Goal: Task Accomplishment & Management: Complete application form

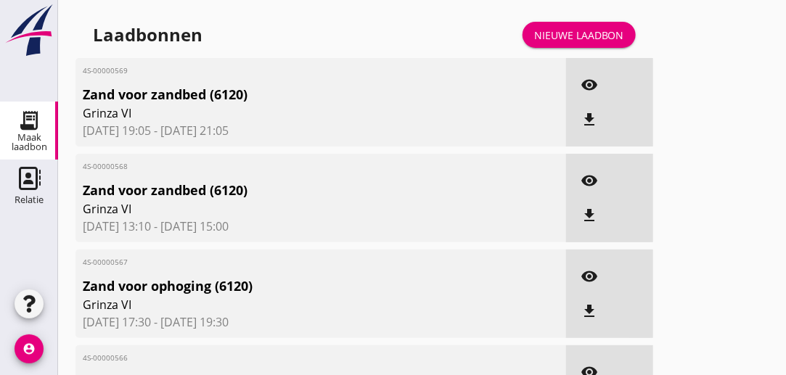
click at [577, 35] on div "Nieuwe laadbon" at bounding box center [579, 35] width 90 height 15
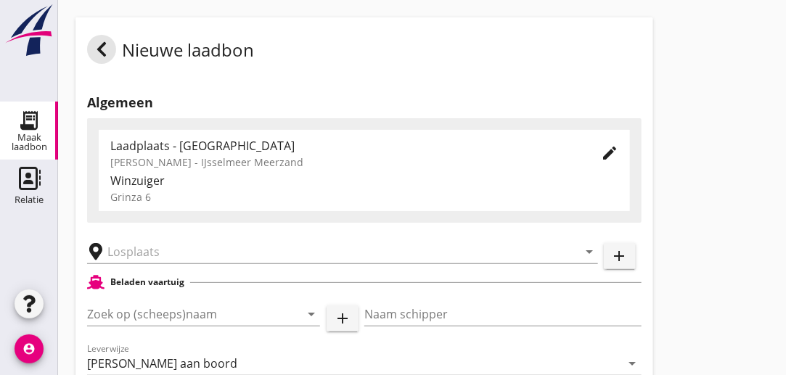
click at [617, 155] on icon "edit" at bounding box center [609, 153] width 17 height 17
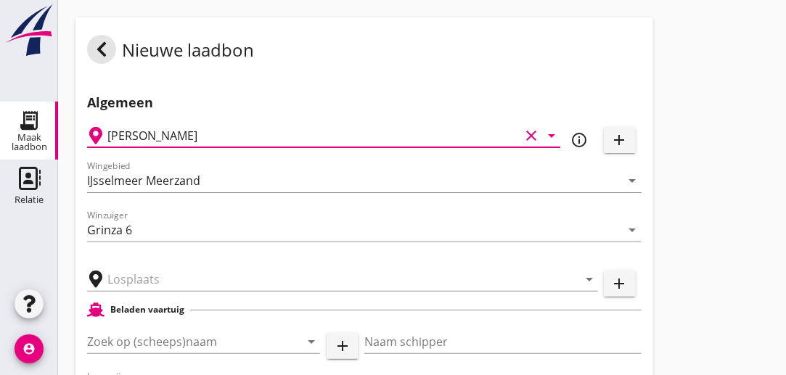
click at [320, 131] on input "[PERSON_NAME]" at bounding box center [313, 135] width 412 height 23
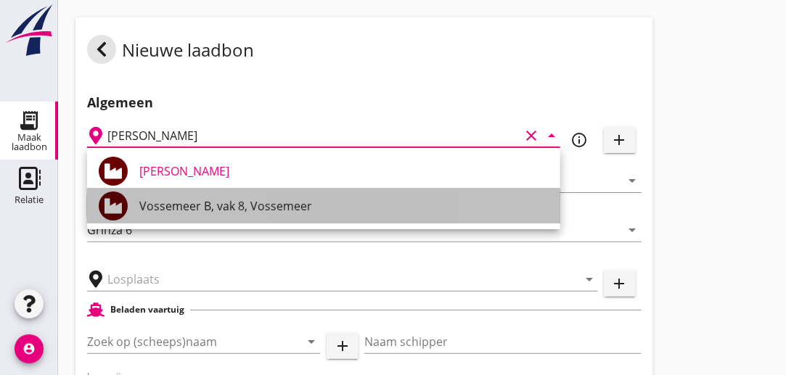
click at [245, 205] on div "Vossemeer B, vak 8, Vossemeer" at bounding box center [344, 206] width 410 height 17
type input "Vossemeer B, vak 8, Vossemeer"
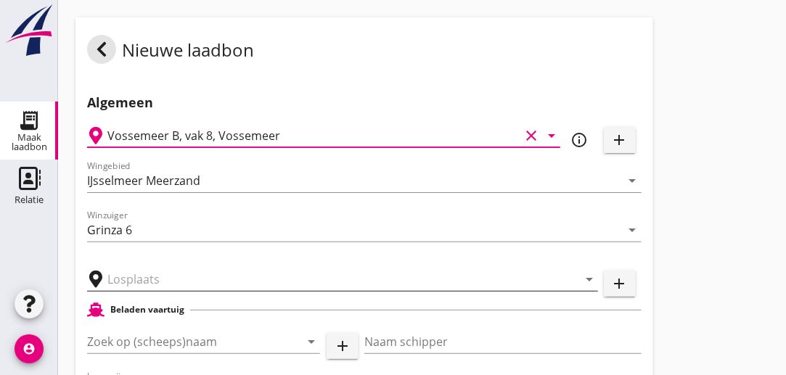
type input "Vossemeer Vak 8A + 9A"
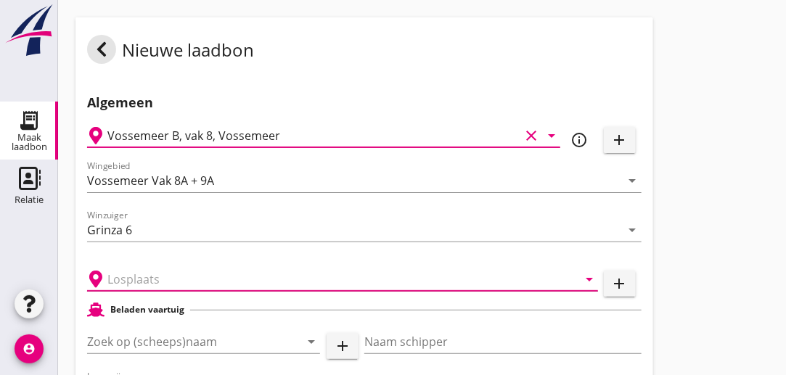
click at [187, 285] on input "text" at bounding box center [332, 279] width 450 height 23
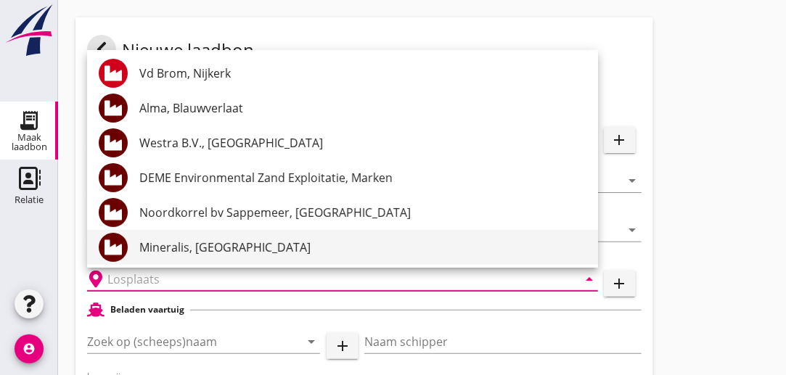
click at [182, 251] on div "Mineralis, [GEOGRAPHIC_DATA]" at bounding box center [362, 247] width 447 height 17
type input "Mineralis, [GEOGRAPHIC_DATA]"
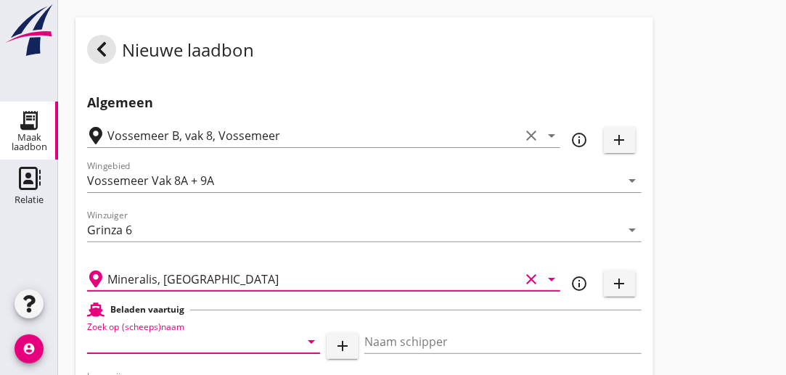
click at [216, 342] on input "Zoek op (scheeps)naam" at bounding box center [183, 341] width 192 height 23
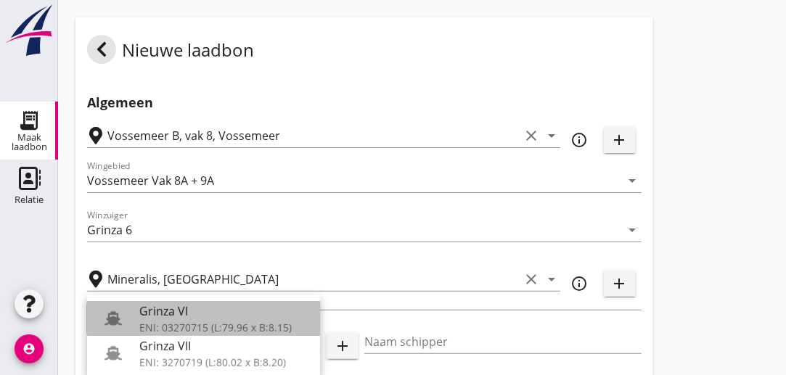
click at [188, 318] on div "Grinza VI" at bounding box center [223, 311] width 169 height 17
type input "Grinza VI"
type input "[PERSON_NAME]"
type input "646"
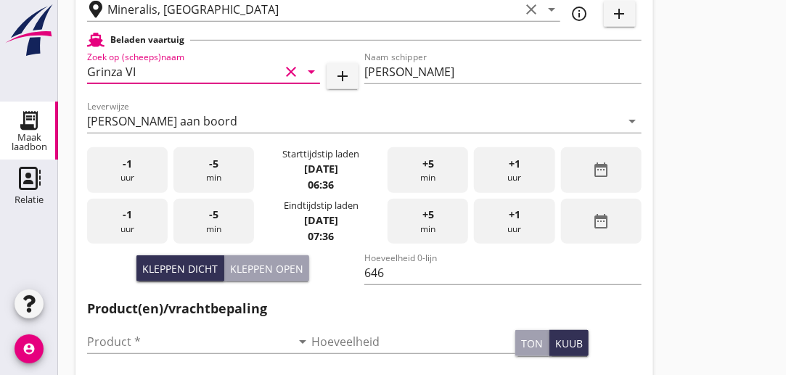
scroll to position [272, 0]
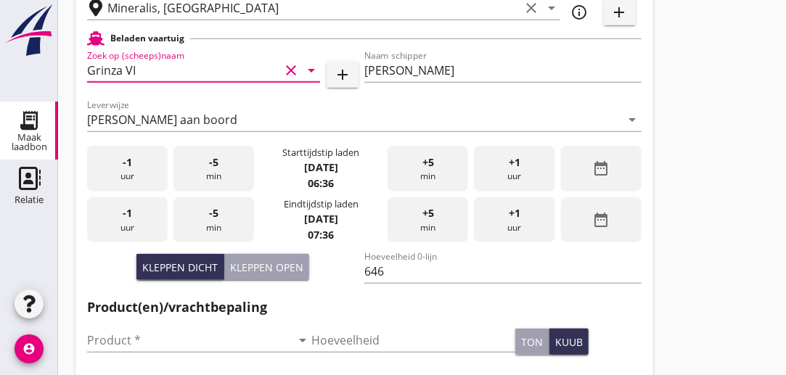
type input "Grinza VI"
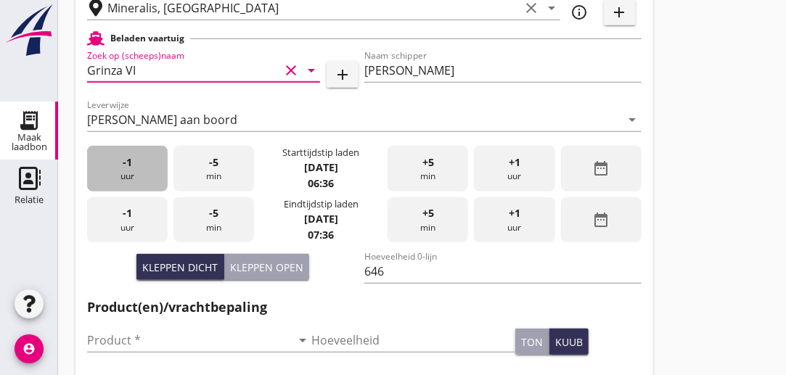
click at [130, 160] on span "-1" at bounding box center [127, 163] width 9 height 16
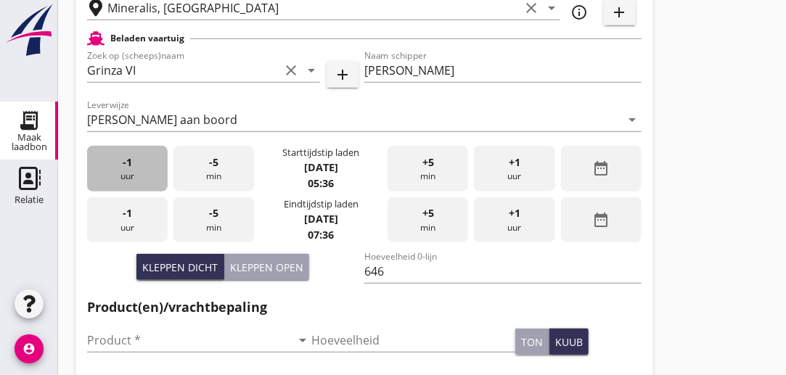
click at [130, 160] on span "-1" at bounding box center [127, 163] width 9 height 16
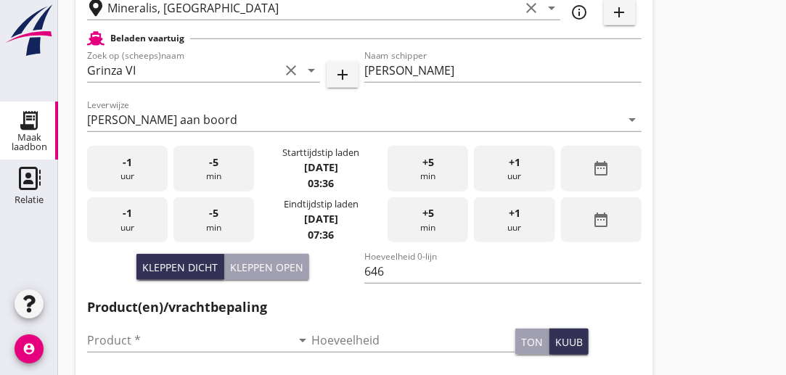
click at [130, 160] on span "-1" at bounding box center [127, 163] width 9 height 16
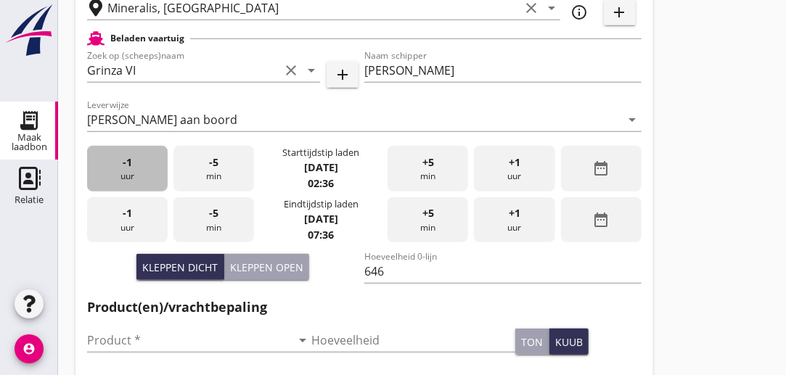
click at [130, 160] on span "-1" at bounding box center [127, 163] width 9 height 16
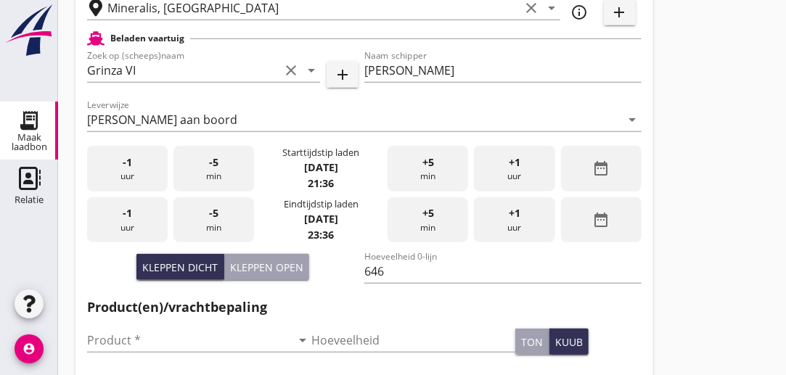
drag, startPoint x: 130, startPoint y: 160, endPoint x: 4, endPoint y: 129, distance: 130.2
click at [4, 129] on div "Maak laadbon Maak laadbon Relatie Relatie account_circle cancel You are imperso…" at bounding box center [393, 208] width 786 height 961
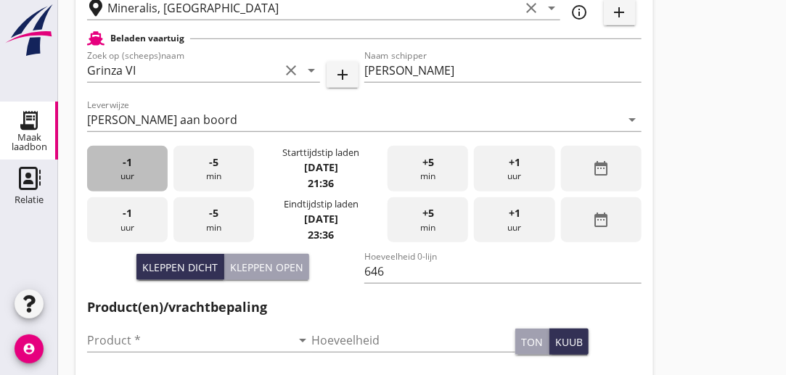
click at [131, 168] on span "-1" at bounding box center [127, 163] width 9 height 16
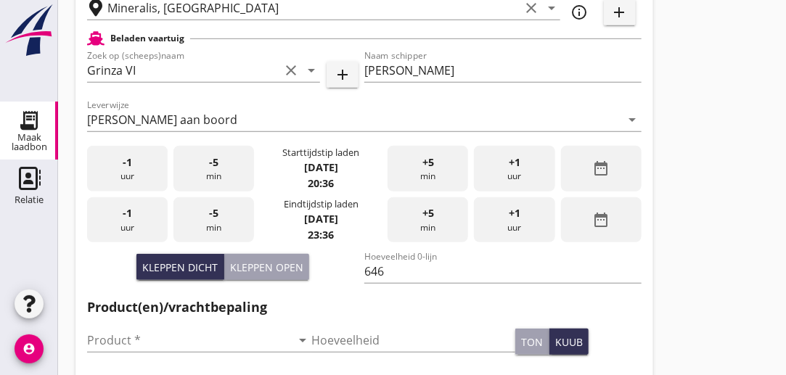
click at [131, 168] on span "-1" at bounding box center [127, 163] width 9 height 16
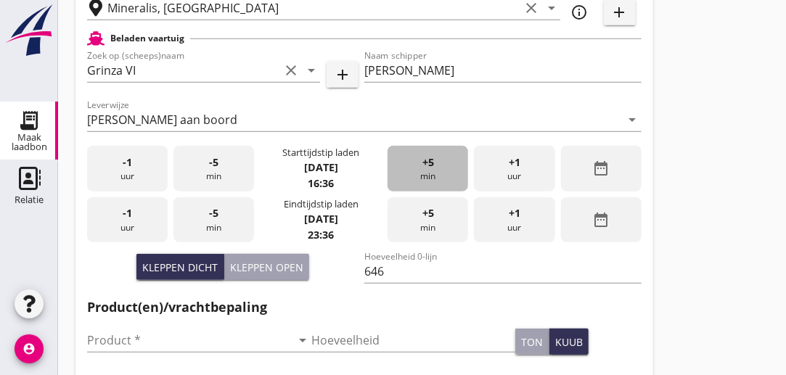
click at [431, 171] on div "+5 min" at bounding box center [428, 169] width 81 height 46
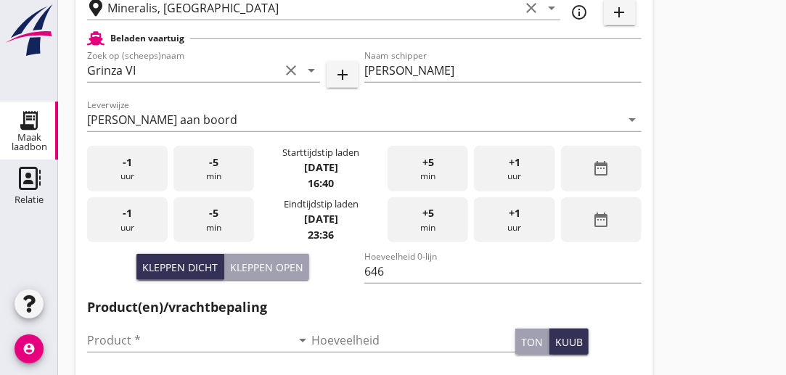
click at [431, 171] on div "+5 min" at bounding box center [428, 169] width 81 height 46
click at [137, 224] on div "-1 uur" at bounding box center [127, 221] width 81 height 46
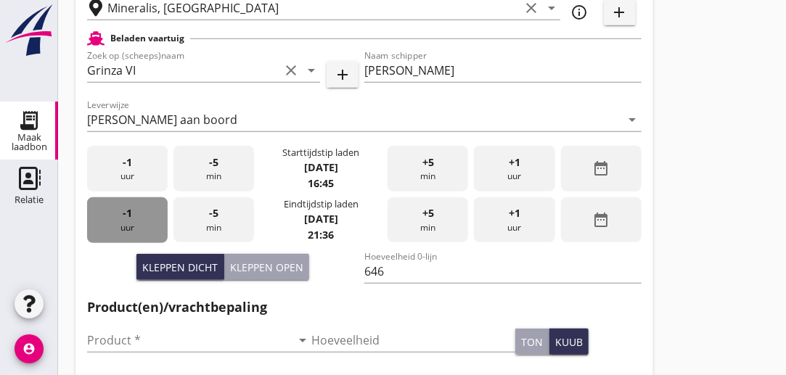
click at [137, 224] on div "-1 uur" at bounding box center [127, 221] width 81 height 46
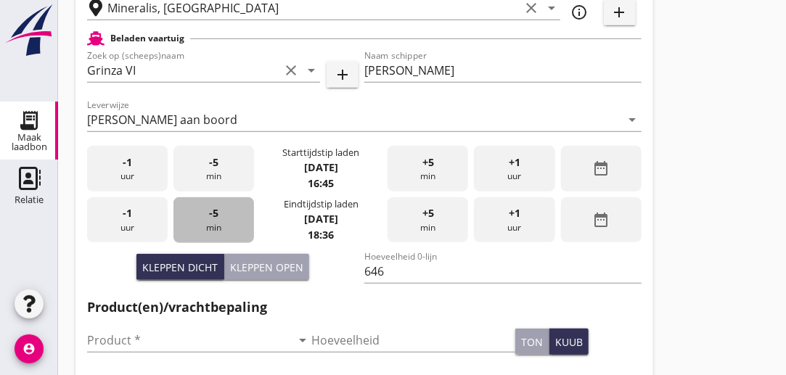
click at [215, 211] on span "-5" at bounding box center [213, 214] width 9 height 16
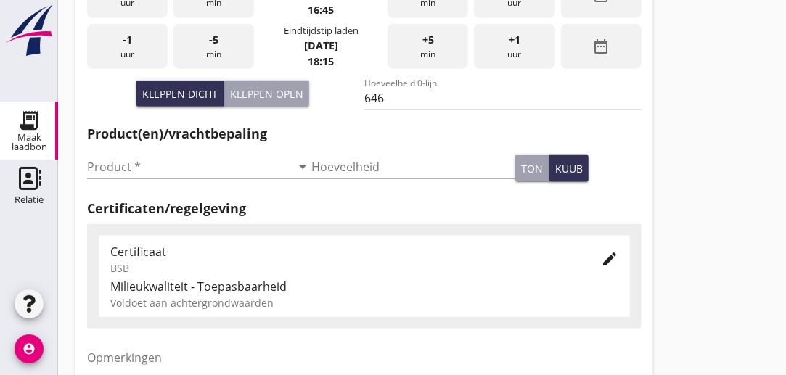
scroll to position [447, 0]
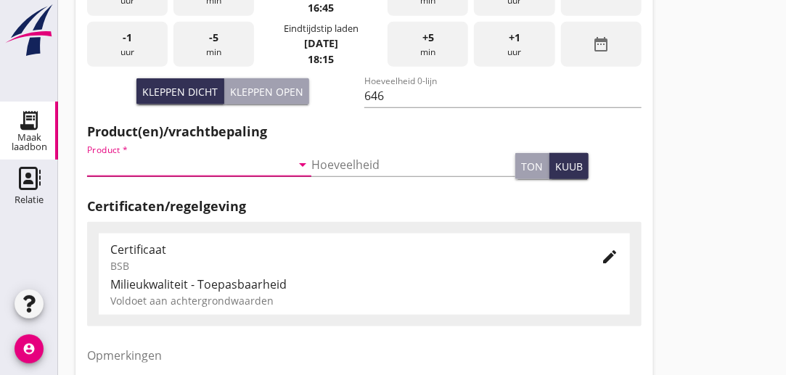
click at [143, 163] on input "Product *" at bounding box center [189, 164] width 204 height 23
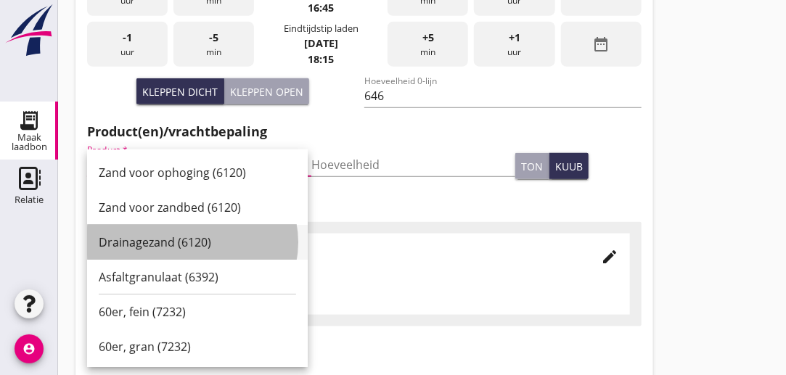
click at [152, 248] on div "Drainagezand (6120)" at bounding box center [198, 242] width 198 height 17
type input "Drainagezand (6120)"
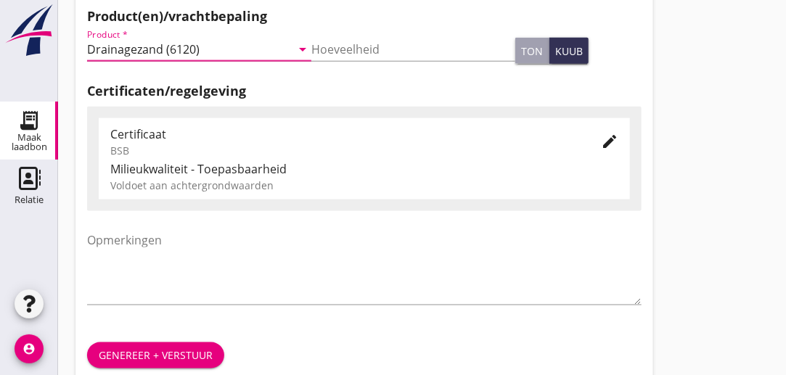
scroll to position [585, 0]
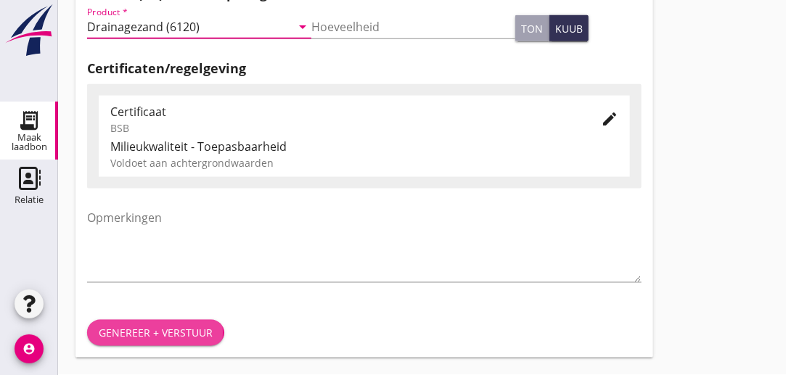
click at [184, 339] on div "Genereer + verstuur" at bounding box center [156, 333] width 114 height 15
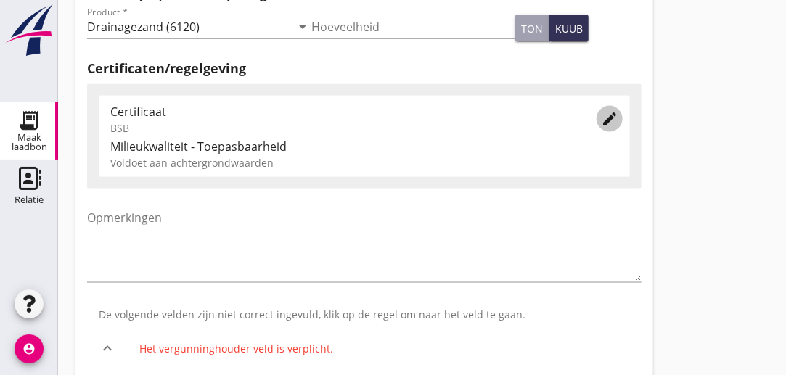
click at [605, 121] on icon "edit" at bounding box center [609, 118] width 17 height 17
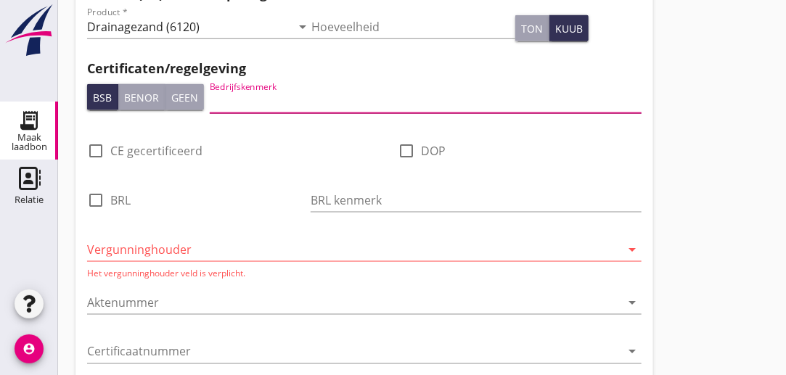
click at [300, 96] on input "Bedrijfskenmerk" at bounding box center [426, 101] width 432 height 23
type input "DEME"
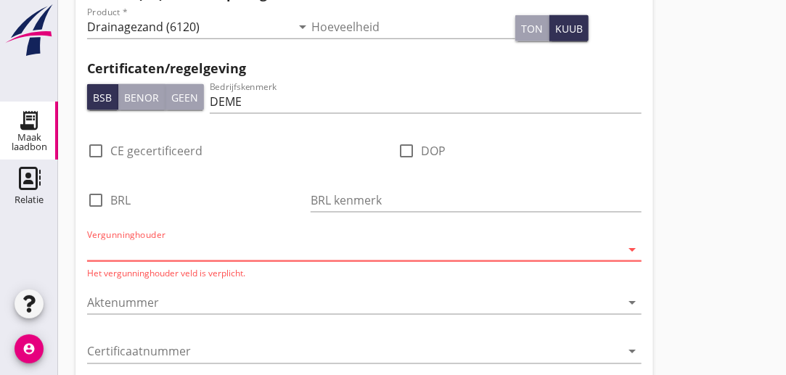
click at [227, 256] on input "Vergunninghouder" at bounding box center [354, 249] width 534 height 23
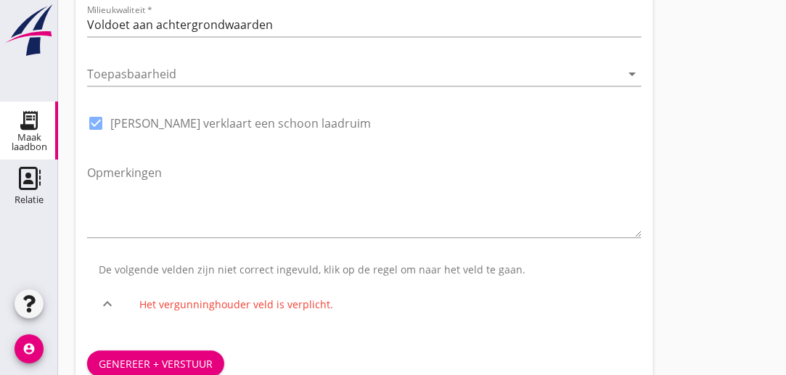
scroll to position [1041, 0]
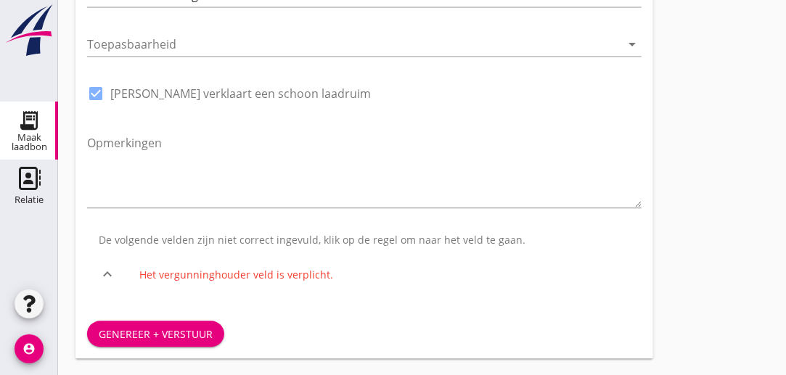
type input "DEME Amsterdam Afd. Zand Exploitatie"
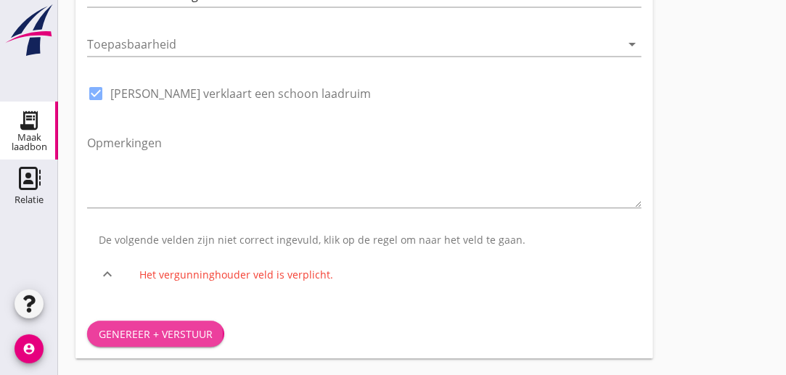
click at [171, 330] on div "Genereer + verstuur" at bounding box center [156, 334] width 114 height 15
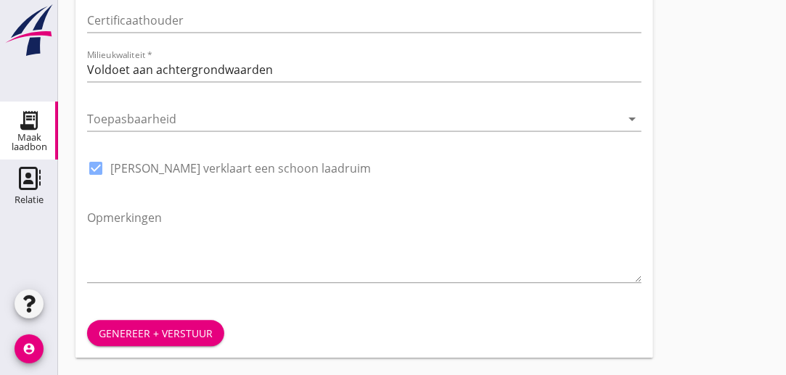
scroll to position [963, 0]
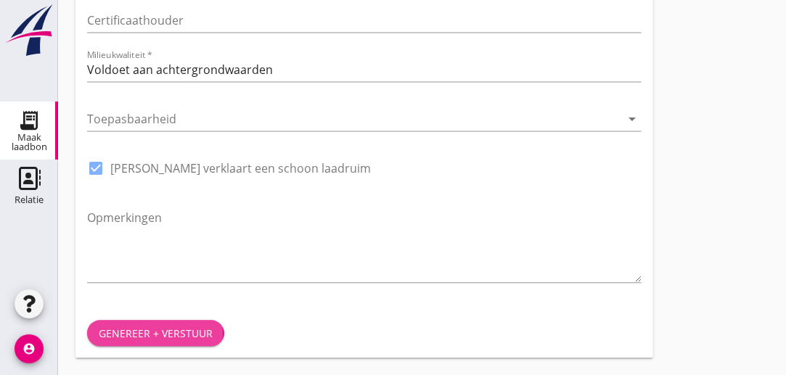
click at [172, 333] on div "Genereer + verstuur" at bounding box center [156, 333] width 114 height 15
